Goal: Transaction & Acquisition: Purchase product/service

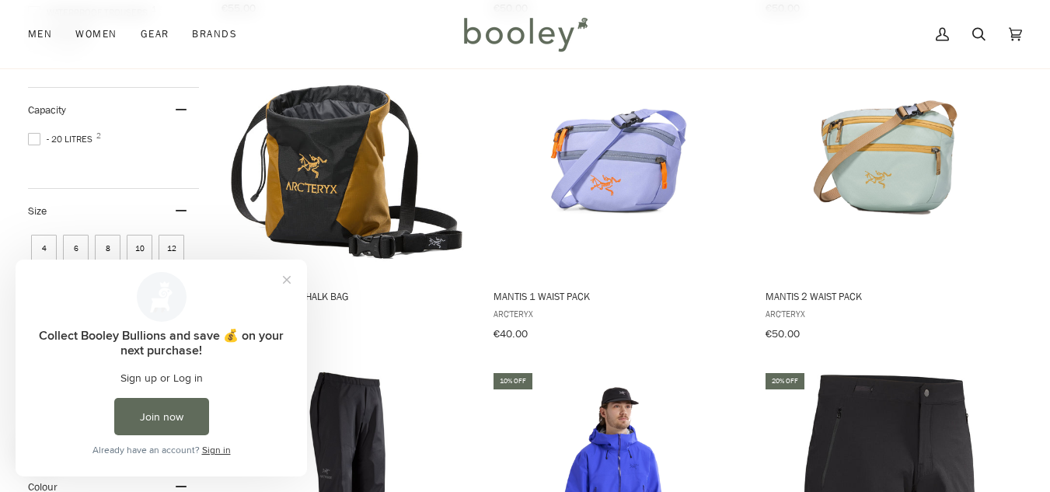
scroll to position [699, 0]
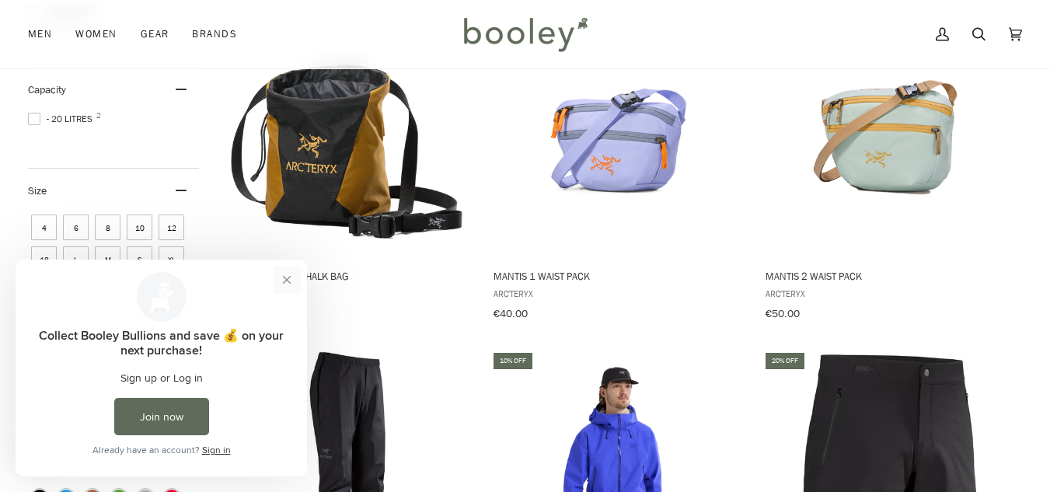
click at [292, 275] on button "Close prompt" at bounding box center [287, 280] width 28 height 28
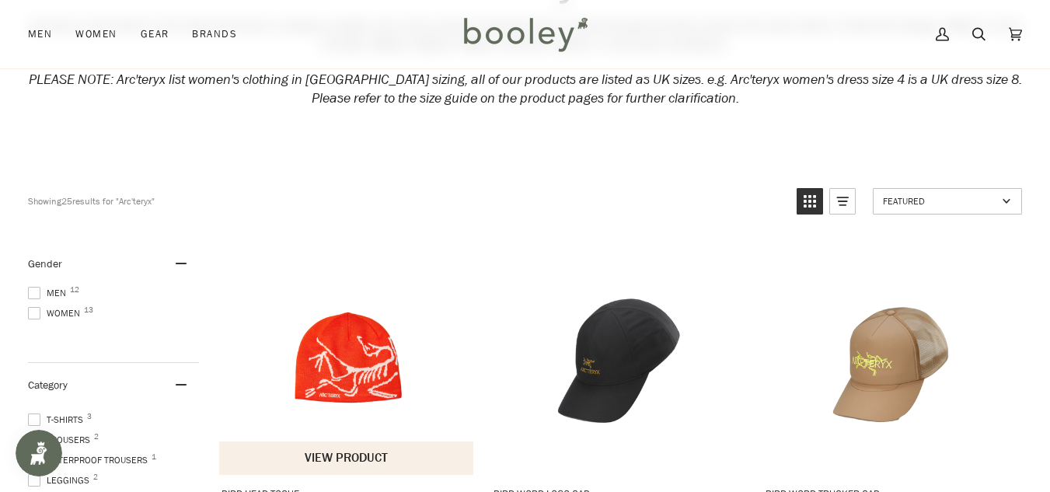
scroll to position [155, 0]
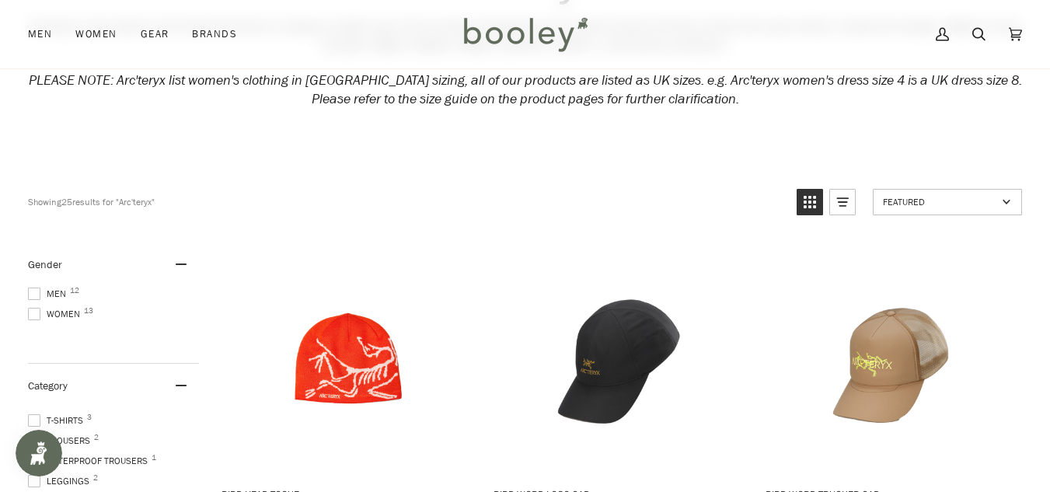
click at [60, 293] on span "Men 12" at bounding box center [49, 294] width 43 height 14
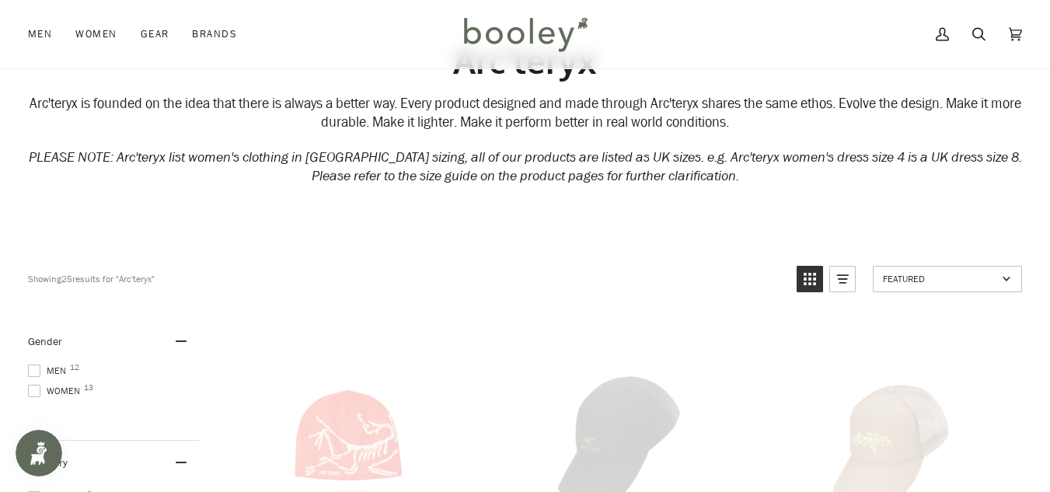
scroll to position [0, 0]
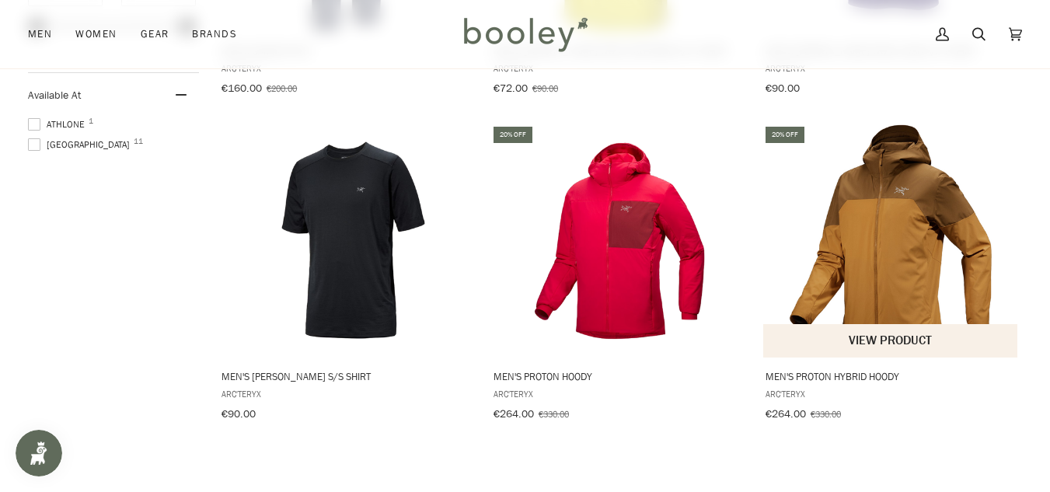
scroll to position [1243, 0]
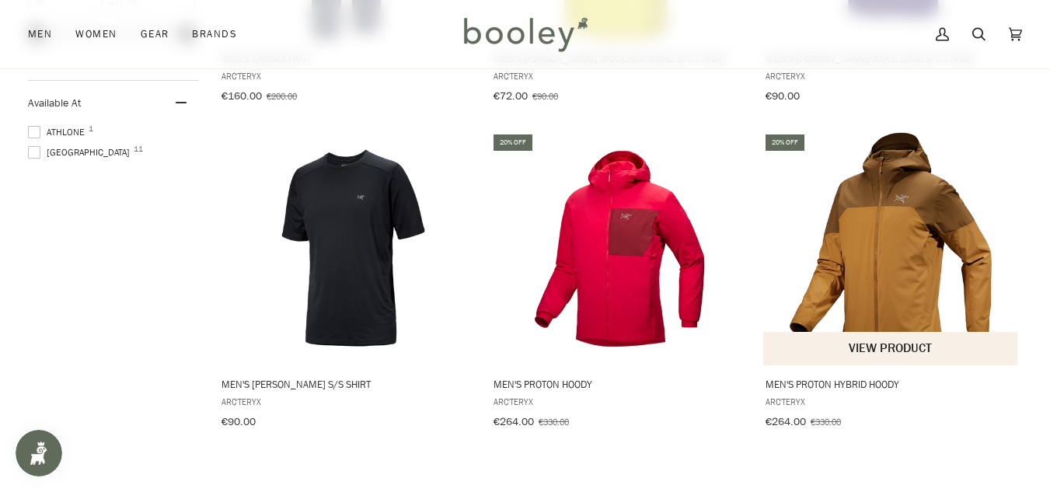
click at [868, 243] on img "Men's Proton Hybrid Hoody" at bounding box center [890, 248] width 233 height 233
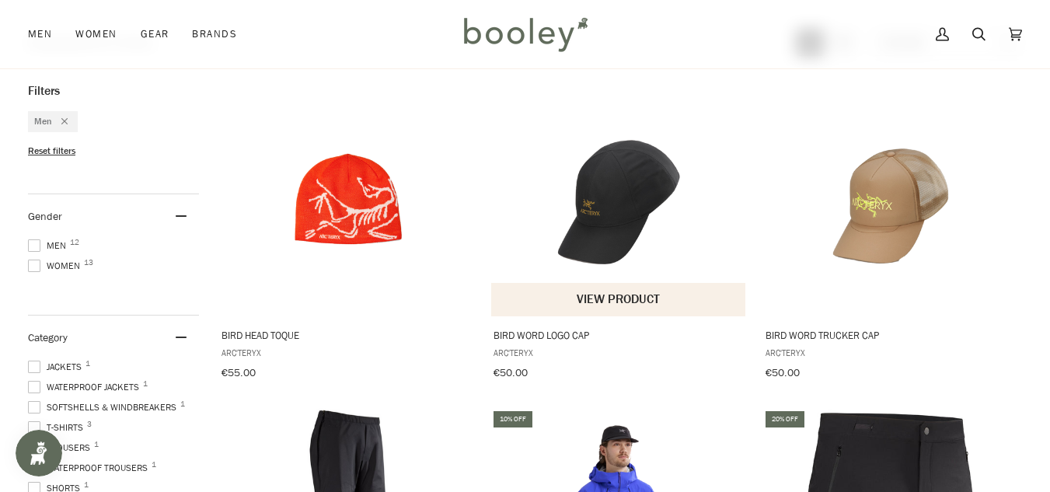
scroll to position [279, 0]
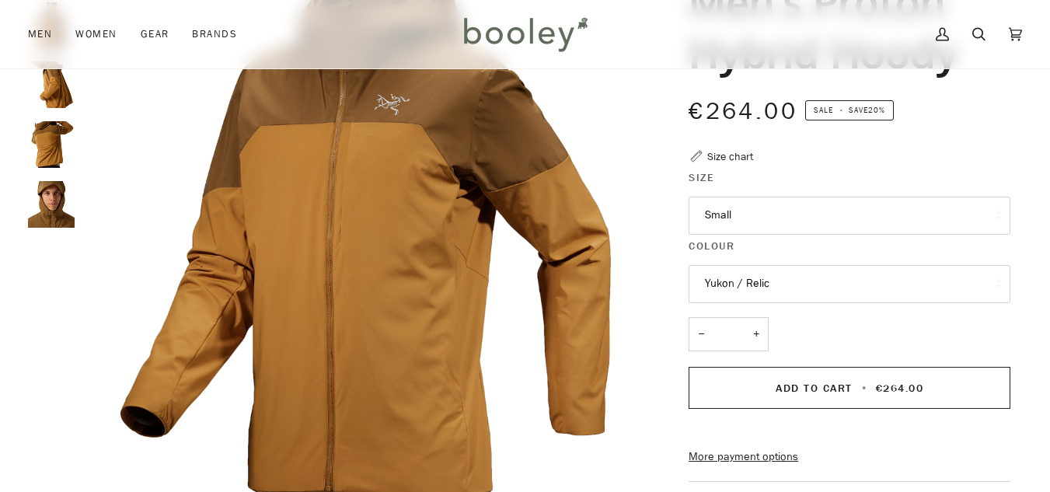
scroll to position [155, 0]
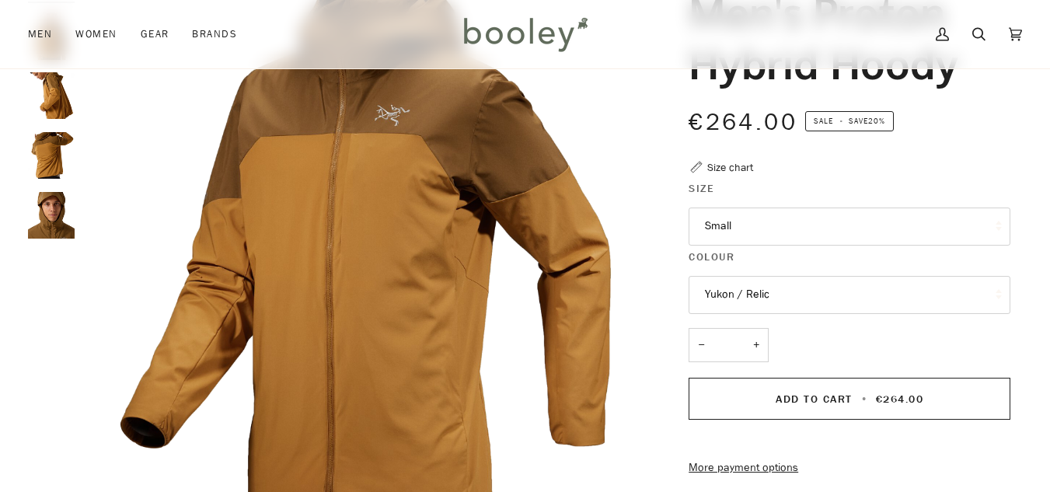
click at [51, 178] on img "Arc'teryx Men's Proton Hybrid Hoody - Booley Galway" at bounding box center [51, 155] width 47 height 47
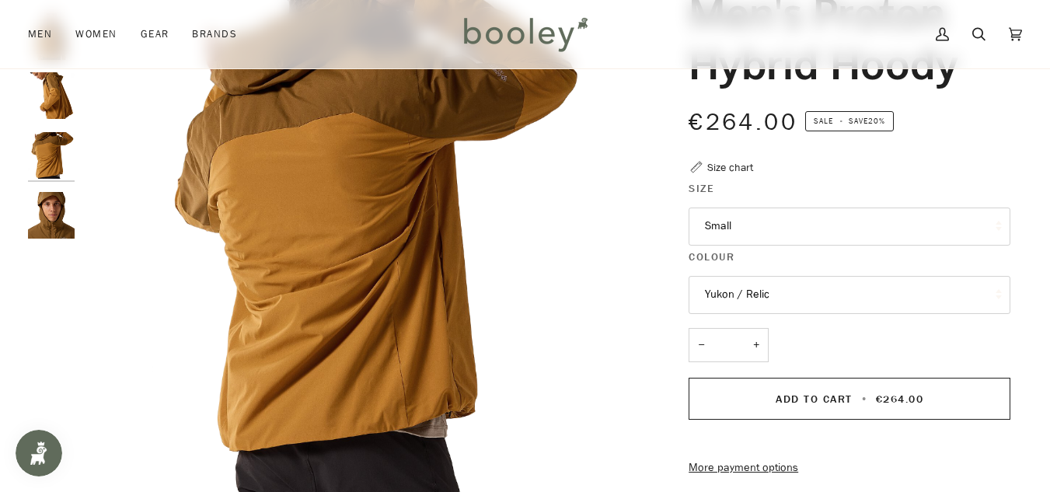
scroll to position [0, 0]
